Goal: Task Accomplishment & Management: Manage account settings

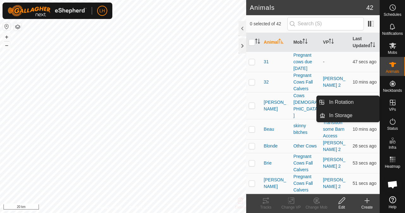
click at [392, 106] on icon at bounding box center [393, 103] width 8 height 8
click at [350, 104] on link "In Rotation" at bounding box center [352, 102] width 54 height 13
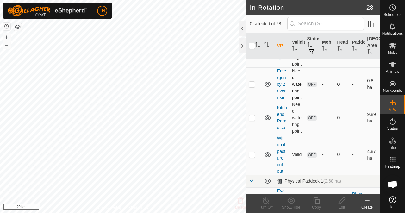
scroll to position [127, 0]
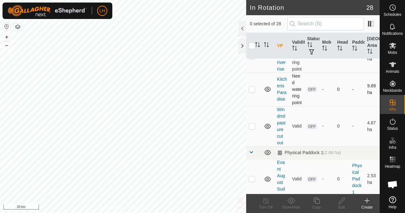
click at [249, 92] on p-checkbox at bounding box center [252, 89] width 6 height 5
checkbox input "true"
click at [343, 205] on div "Edit" at bounding box center [341, 207] width 25 height 6
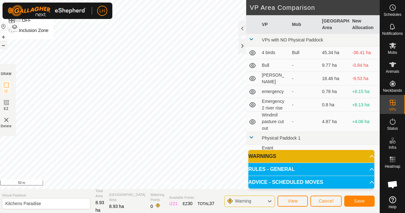
click at [7, 46] on button "–" at bounding box center [4, 45] width 8 height 8
click at [363, 201] on span "Save" at bounding box center [359, 200] width 11 height 5
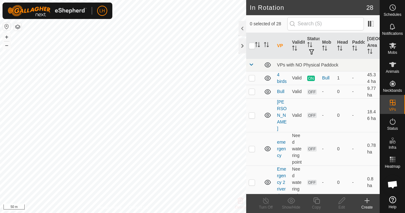
checkbox input "true"
click at [341, 205] on div "Edit" at bounding box center [341, 207] width 25 height 6
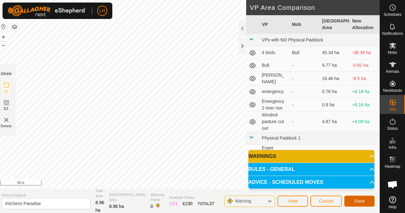
click at [365, 200] on button "Save" at bounding box center [359, 200] width 30 height 11
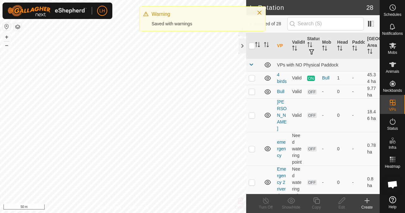
checkbox input "true"
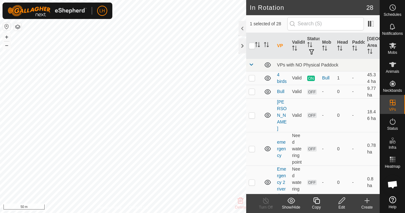
click at [342, 202] on icon at bounding box center [341, 200] width 6 height 6
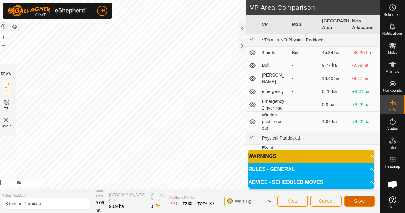
click at [356, 198] on span "Save" at bounding box center [359, 200] width 11 height 5
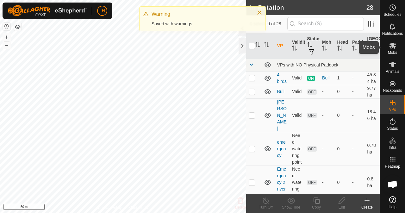
click at [394, 49] on icon at bounding box center [393, 46] width 8 height 8
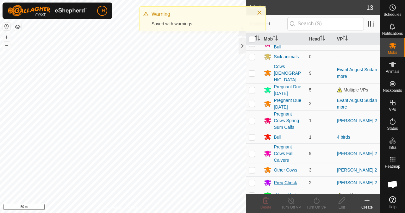
scroll to position [42, 0]
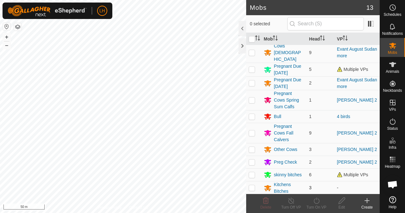
click at [252, 187] on p-checkbox at bounding box center [252, 187] width 6 height 5
checkbox input "true"
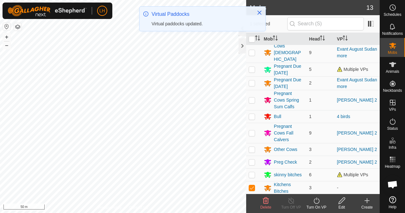
click at [319, 203] on icon at bounding box center [316, 201] width 8 height 8
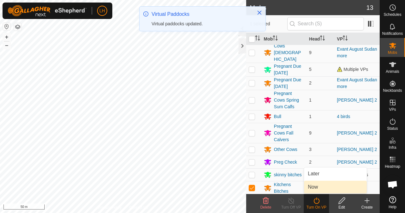
click at [312, 185] on link "Now" at bounding box center [335, 187] width 63 height 13
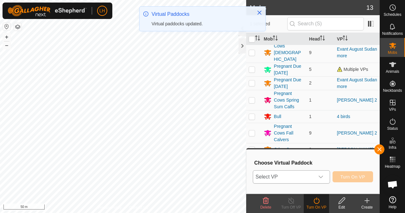
click at [306, 174] on span "Select VP" at bounding box center [283, 176] width 61 height 13
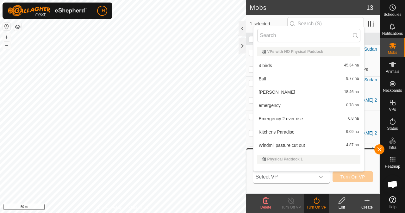
scroll to position [8, 0]
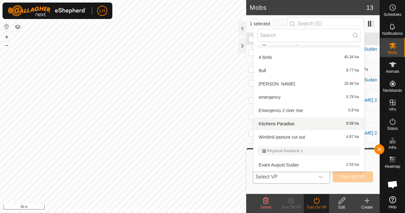
click at [302, 123] on li "Kitchens Paradise 9.09 ha" at bounding box center [308, 123] width 111 height 13
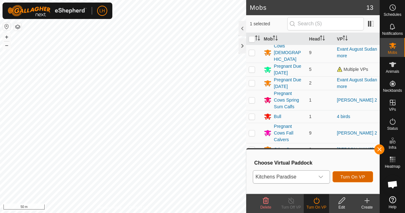
click at [357, 178] on span "Turn On VP" at bounding box center [352, 176] width 25 height 5
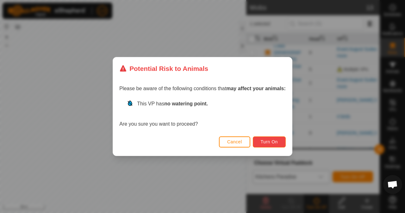
click at [269, 141] on span "Turn On" at bounding box center [269, 141] width 17 height 5
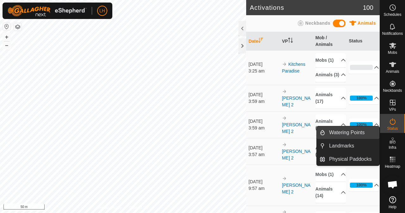
click at [354, 133] on link "Watering Points" at bounding box center [352, 132] width 54 height 13
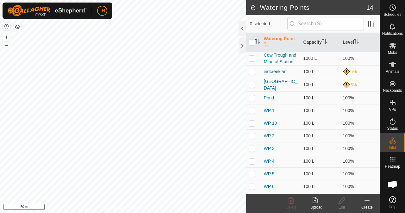
click at [346, 213] on html "LH Schedules Notifications Mobs Animals Neckbands VPs Status Infra Heatmap Help…" at bounding box center [202, 106] width 405 height 213
click at [1, 0] on html "LH Schedules Notifications Mobs Animals Neckbands VPs Status Infra Heatmap Help…" at bounding box center [202, 106] width 405 height 213
click at [370, 202] on icon at bounding box center [367, 201] width 8 height 8
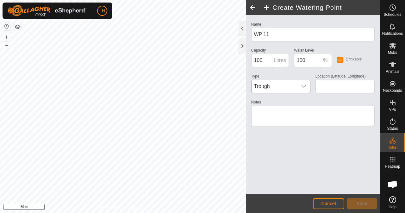
click at [271, 88] on span "Trough" at bounding box center [274, 86] width 46 height 13
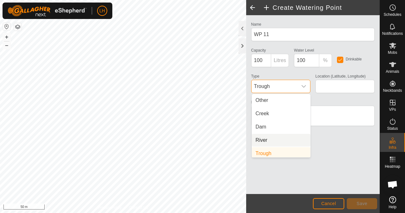
scroll to position [16, 0]
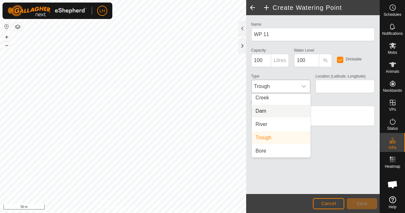
click at [273, 112] on li "Dam" at bounding box center [281, 111] width 59 height 13
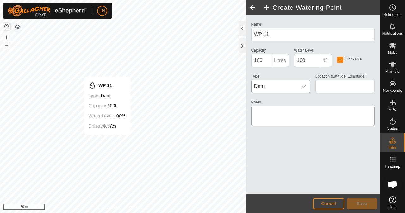
type input "31.331133, -98.481921"
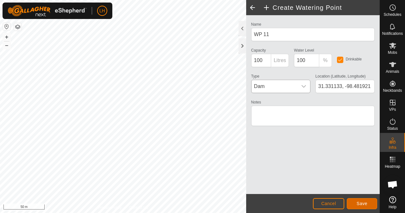
click at [362, 201] on span "Save" at bounding box center [361, 203] width 11 height 5
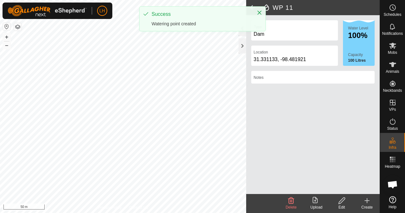
click at [118, 0] on html "LH Schedules Notifications Mobs Animals Neckbands VPs Status Infra Heatmap Help…" at bounding box center [202, 106] width 405 height 213
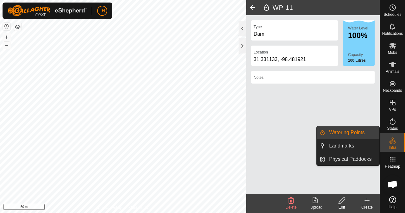
click at [347, 147] on link "Landmarks" at bounding box center [352, 145] width 54 height 13
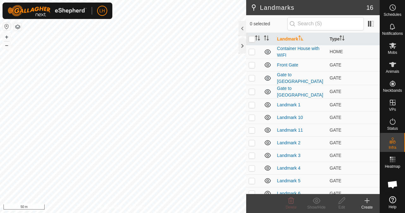
click at [368, 203] on icon at bounding box center [367, 201] width 8 height 8
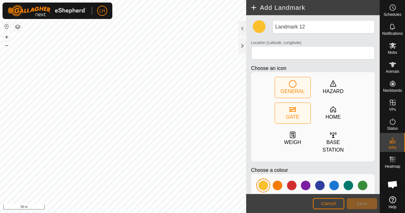
click at [286, 115] on div "GATE" at bounding box center [292, 117] width 13 height 8
type input "31.329285, -98.481089"
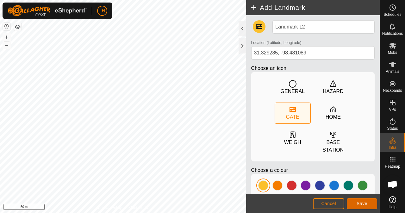
click at [366, 204] on span "Save" at bounding box center [361, 203] width 11 height 5
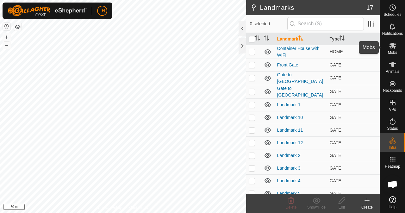
click at [395, 46] on icon at bounding box center [393, 46] width 8 height 8
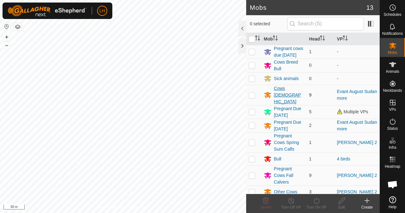
click at [289, 99] on div "Cows [DEMOGRAPHIC_DATA]" at bounding box center [289, 95] width 30 height 20
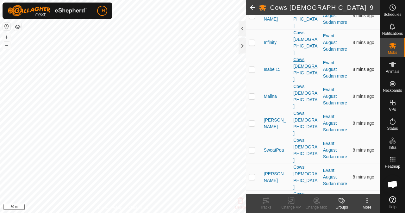
scroll to position [154, 0]
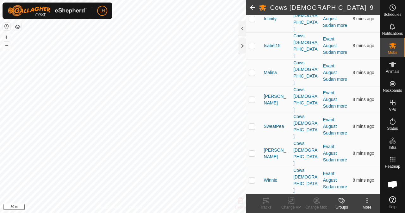
click at [253, 8] on span at bounding box center [252, 7] width 13 height 15
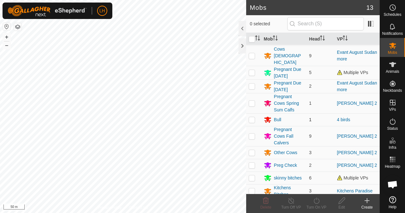
scroll to position [42, 0]
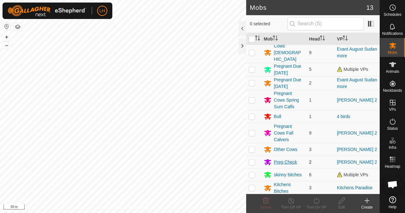
click at [284, 159] on div "Preg Check" at bounding box center [285, 162] width 23 height 7
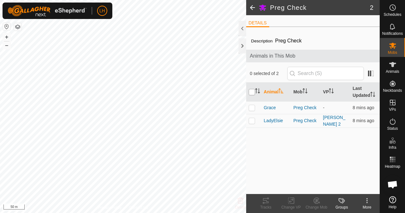
click at [252, 92] on input "checkbox" at bounding box center [252, 92] width 6 height 6
checkbox input "true"
click at [315, 202] on icon at bounding box center [316, 201] width 8 height 8
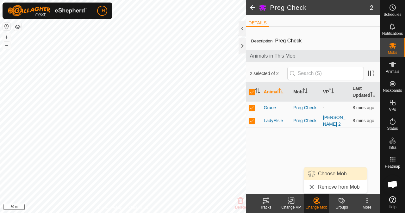
click at [340, 172] on link "Choose Mob..." at bounding box center [335, 173] width 63 height 13
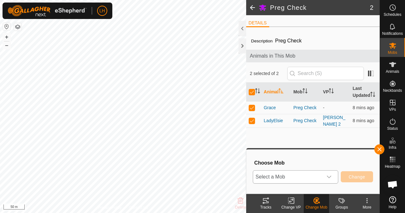
click at [325, 174] on div "dropdown trigger" at bounding box center [329, 176] width 13 height 13
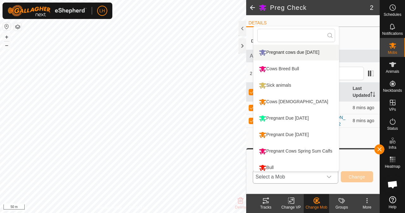
click at [296, 53] on li "Pregnant cows due [DATE]" at bounding box center [295, 53] width 85 height 16
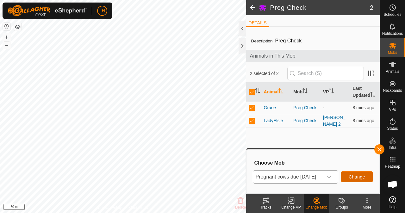
click at [358, 177] on span "Change" at bounding box center [357, 176] width 16 height 5
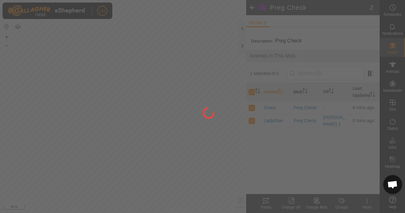
checkbox input "false"
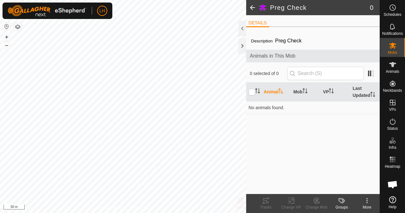
click at [250, 9] on span at bounding box center [252, 7] width 13 height 15
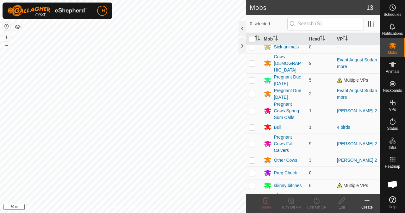
scroll to position [42, 0]
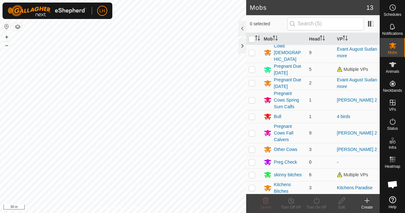
click at [254, 159] on p-checkbox at bounding box center [252, 161] width 6 height 5
click at [266, 204] on div "Delete" at bounding box center [265, 207] width 25 height 6
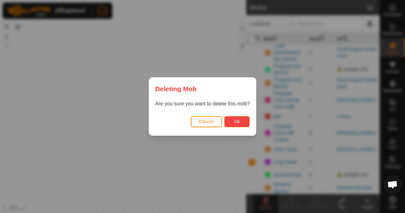
click at [239, 121] on span "Ok" at bounding box center [237, 121] width 6 height 5
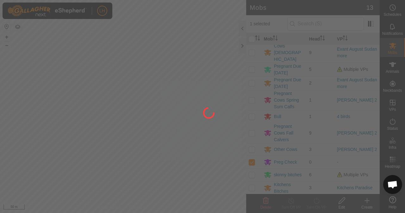
checkbox input "false"
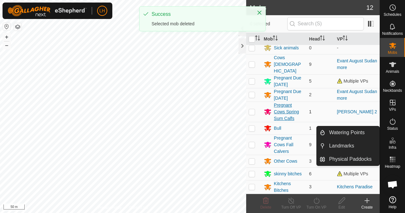
scroll to position [0, 0]
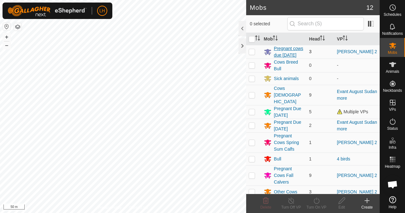
click at [282, 56] on div "Pregnant cows due [DATE]" at bounding box center [289, 51] width 30 height 13
